Goal: Find specific page/section: Find specific page/section

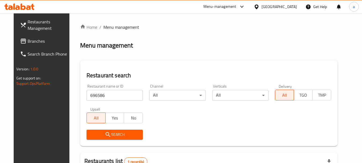
scroll to position [72, 0]
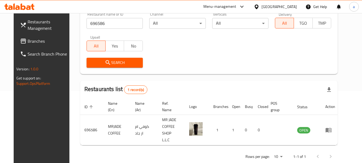
click at [21, 40] on icon at bounding box center [23, 41] width 5 height 5
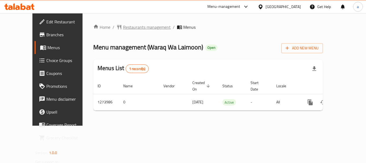
click at [134, 28] on span "Restaurants management" at bounding box center [147, 27] width 48 height 6
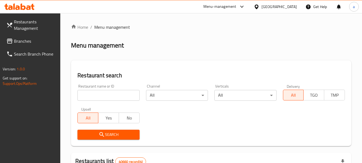
click at [102, 96] on input "search" at bounding box center [108, 95] width 62 height 11
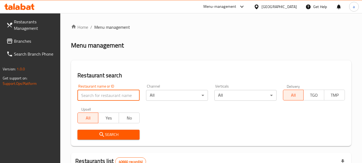
paste input "691048"
type input "691048"
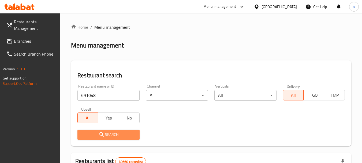
click at [117, 131] on span "Search" at bounding box center [108, 134] width 53 height 7
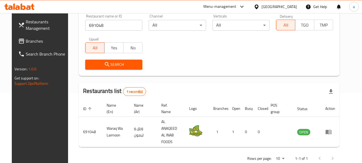
scroll to position [72, 0]
